Goal: Task Accomplishment & Management: Manage account settings

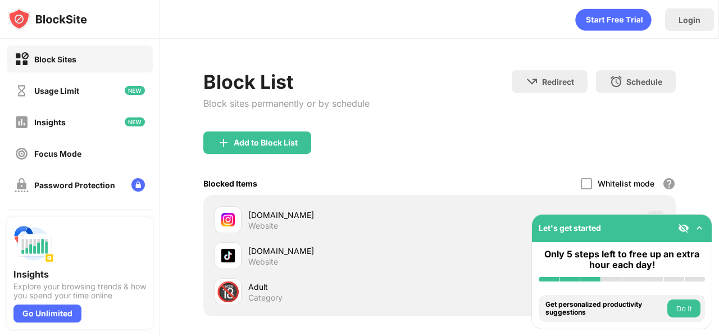
scroll to position [107, 0]
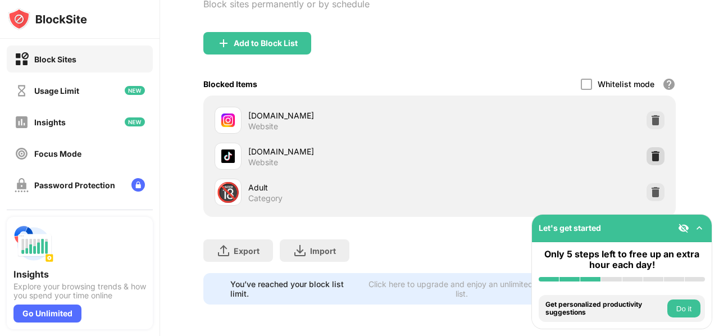
click at [650, 152] on img at bounding box center [655, 156] width 11 height 11
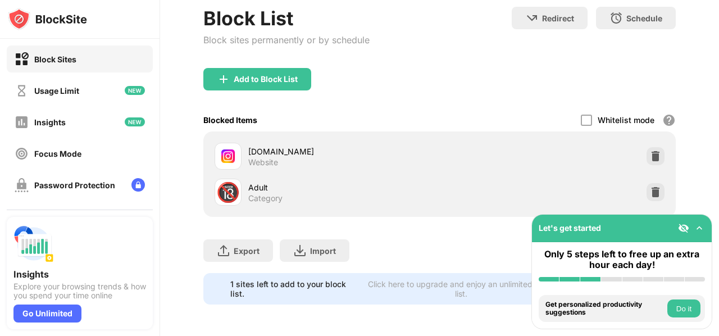
scroll to position [71, 0]
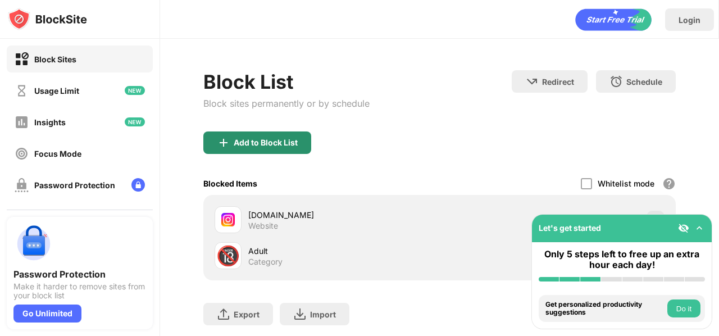
click at [247, 146] on div "Add to Block List" at bounding box center [266, 142] width 64 height 9
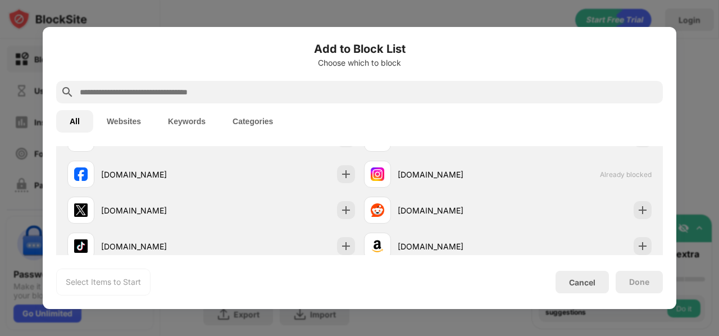
scroll to position [225, 0]
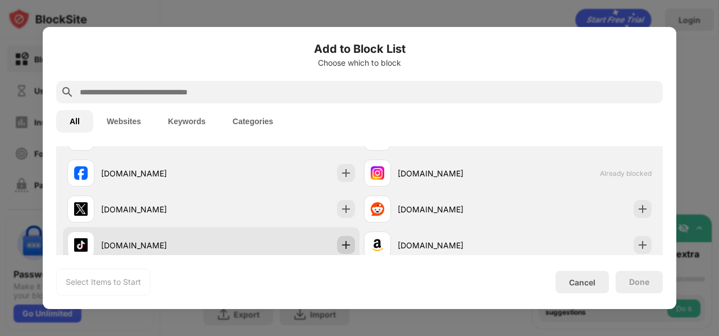
click at [343, 244] on img at bounding box center [346, 244] width 11 height 11
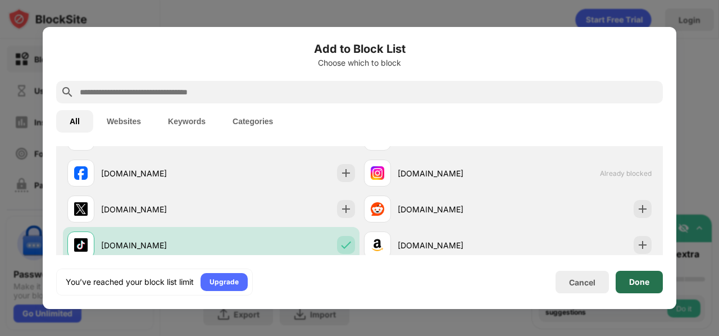
click at [657, 287] on div "Done" at bounding box center [639, 282] width 47 height 22
